Goal: Task Accomplishment & Management: Use online tool/utility

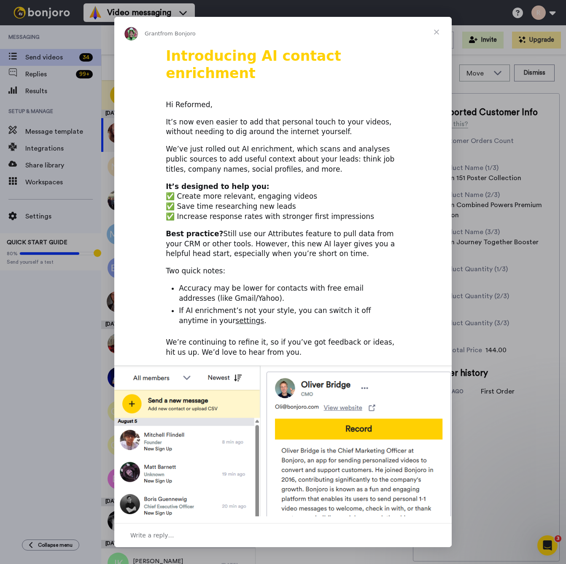
click at [438, 32] on span "Close" at bounding box center [436, 32] width 30 height 30
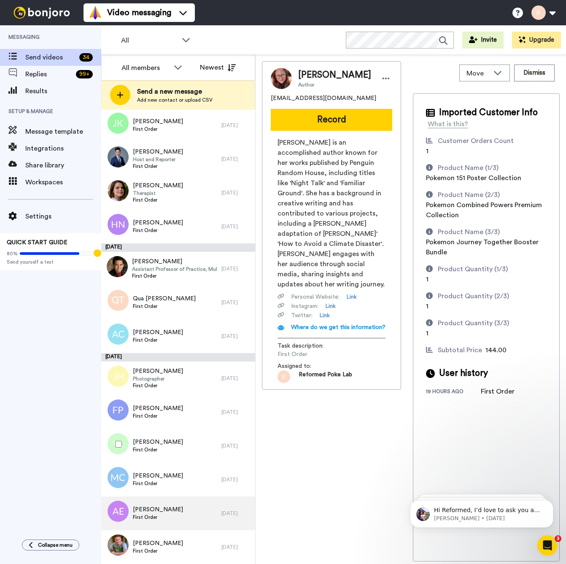
scroll to position [761, 0]
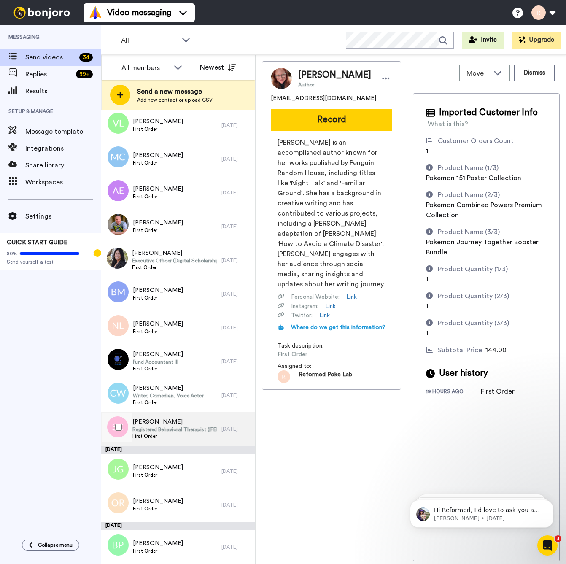
click at [191, 433] on span "First Order" at bounding box center [174, 436] width 85 height 7
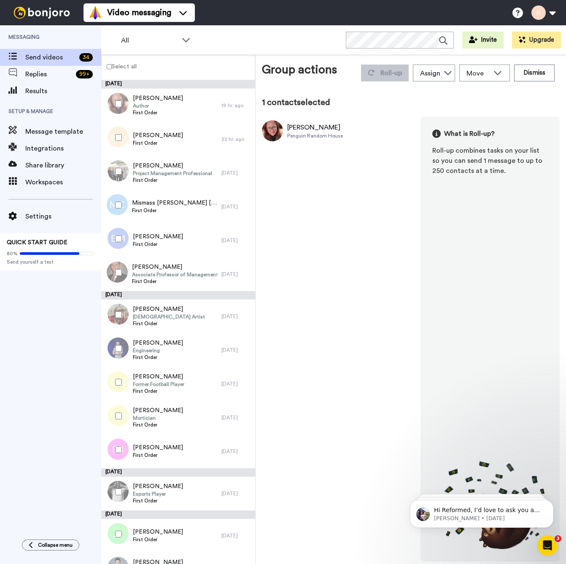
click at [107, 67] on label "Select all" at bounding box center [119, 67] width 35 height 10
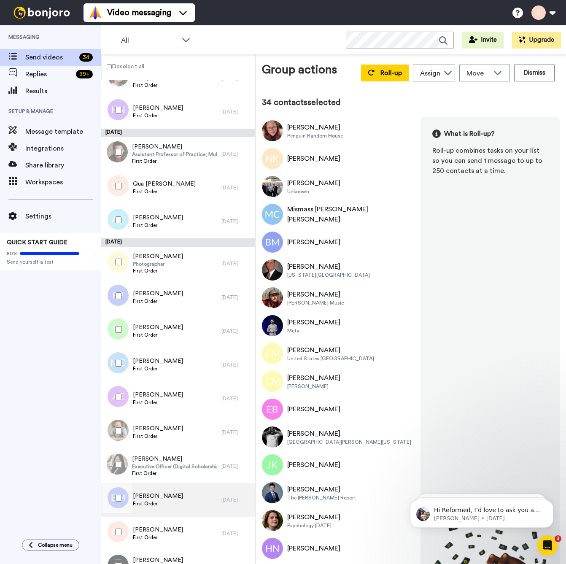
scroll to position [731, 0]
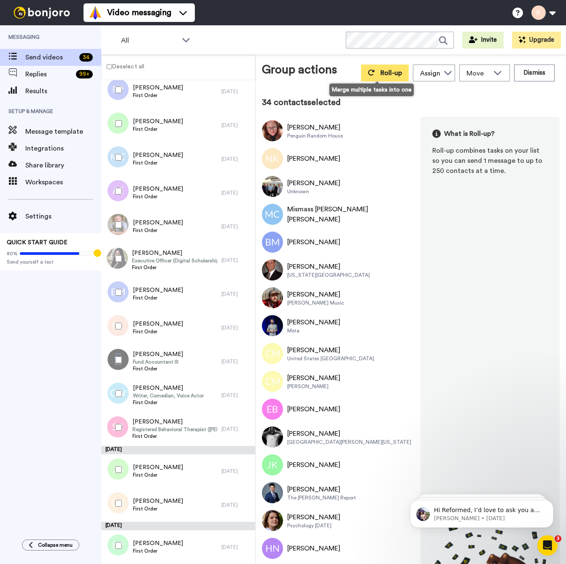
click at [381, 71] on span "Roll-up" at bounding box center [392, 73] width 22 height 7
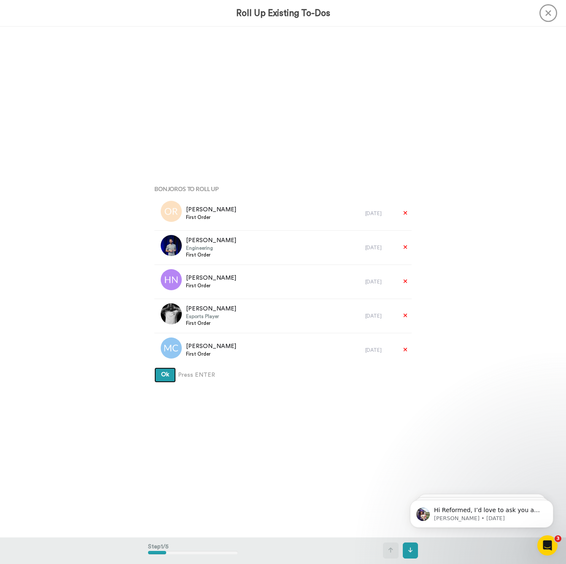
click at [168, 378] on button "Ok" at bounding box center [165, 374] width 22 height 15
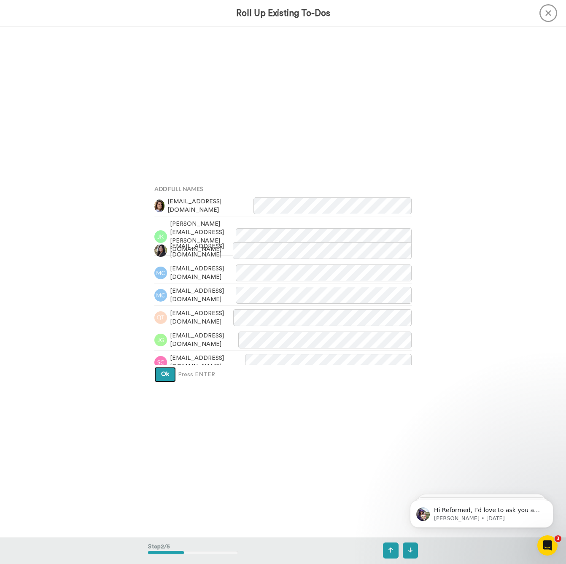
click at [167, 376] on span "Ok" at bounding box center [165, 374] width 8 height 6
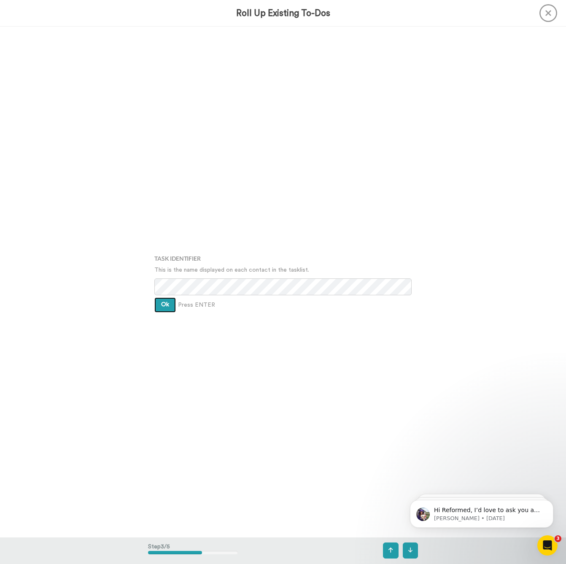
click at [166, 307] on span "Ok" at bounding box center [165, 305] width 8 height 6
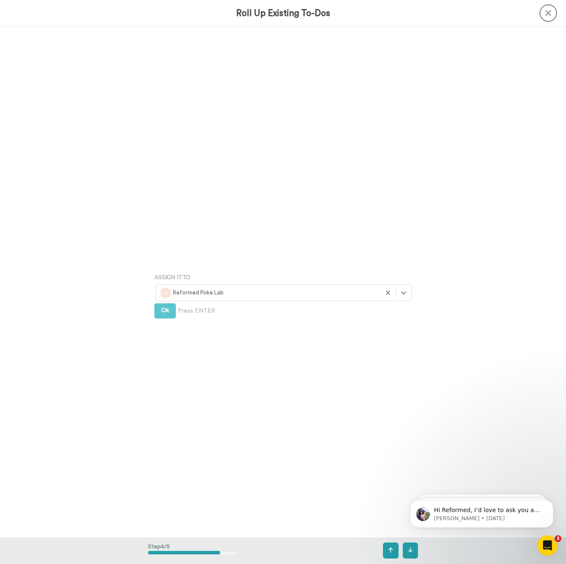
scroll to position [1532, 0]
click at [542, 13] on icon at bounding box center [549, 13] width 18 height 18
